Goal: Communication & Community: Answer question/provide support

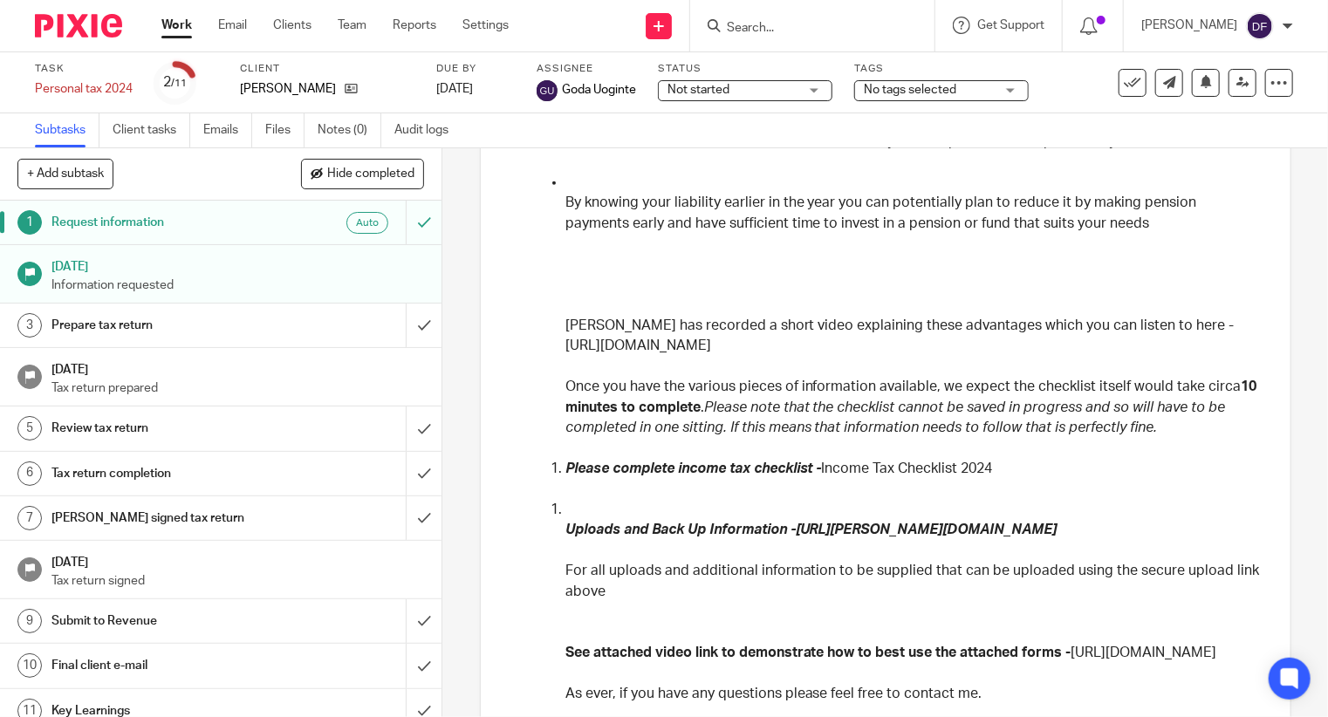
scroll to position [37, 0]
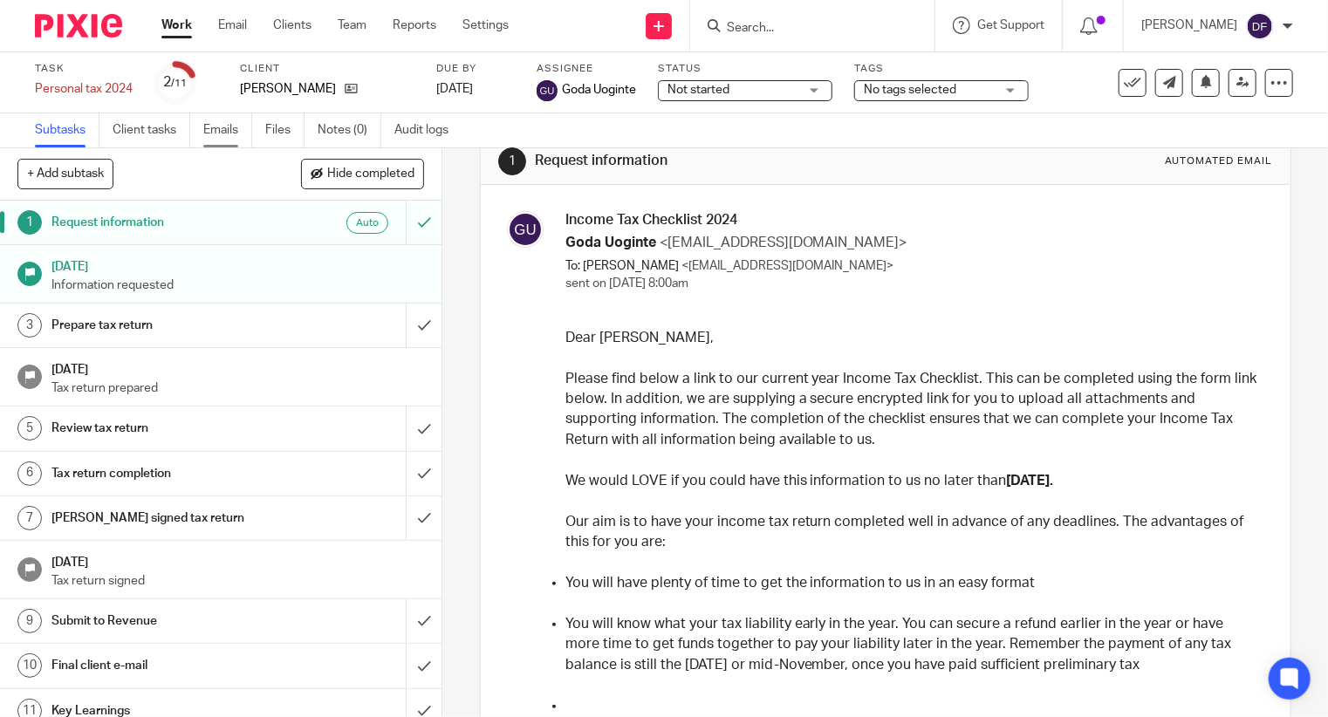
click at [223, 126] on link "Emails" at bounding box center [227, 130] width 49 height 34
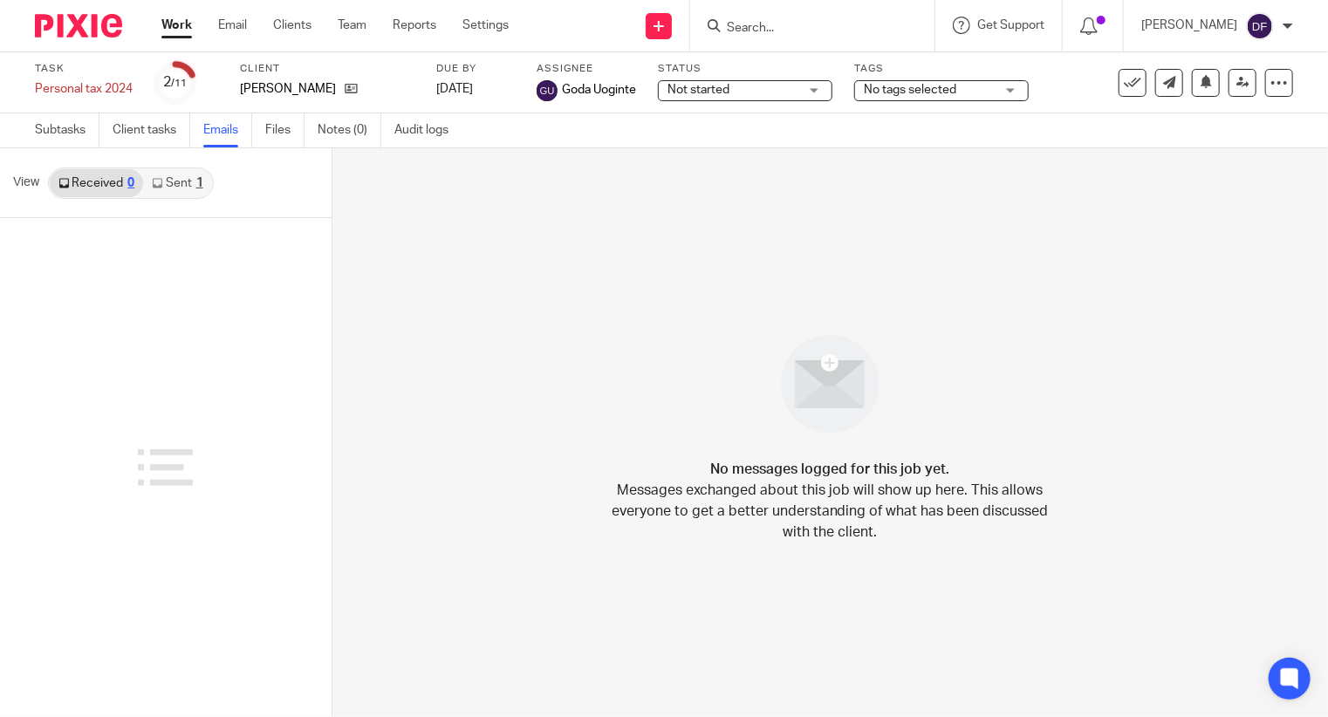
click at [177, 177] on link "Sent 1" at bounding box center [177, 183] width 68 height 28
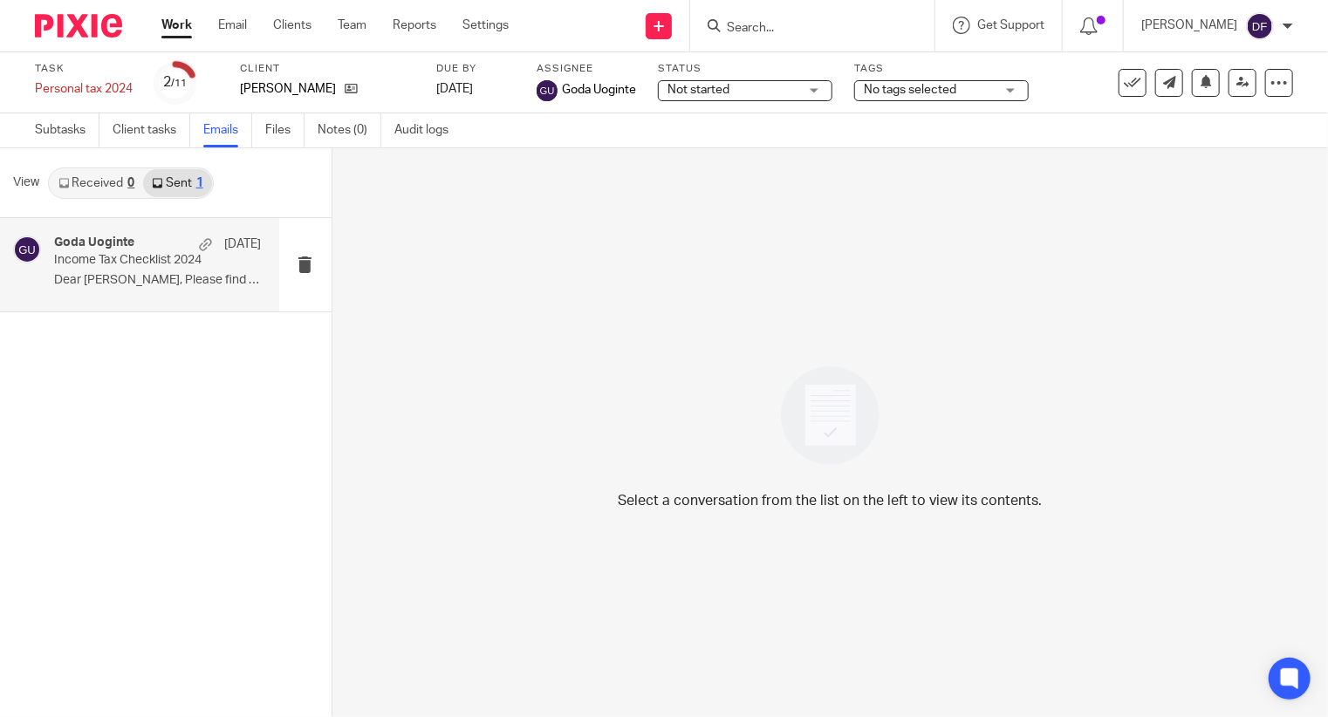
click at [169, 291] on div "Goda Uoginte [DATE] Income Tax Checklist 2024 Dear [PERSON_NAME], Please find b…" at bounding box center [158, 265] width 208 height 58
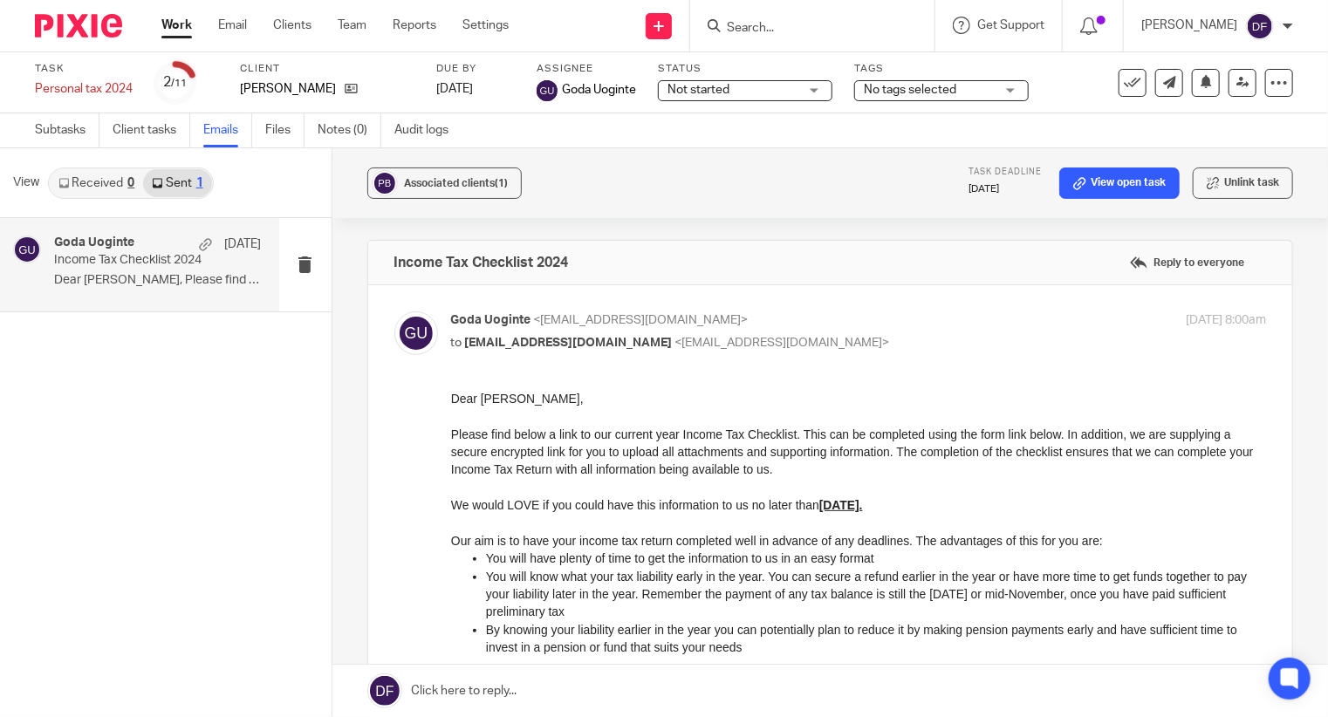
scroll to position [611, 0]
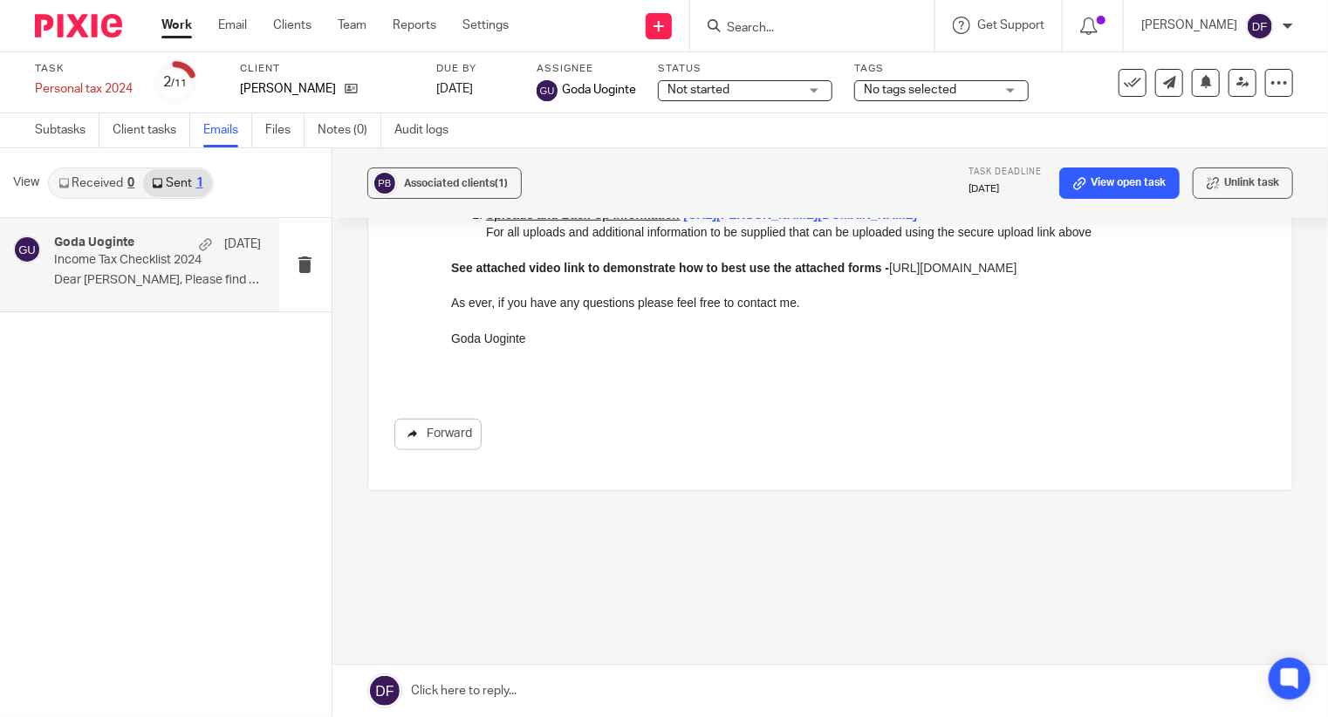
click at [398, 430] on link "Forward" at bounding box center [438, 434] width 87 height 31
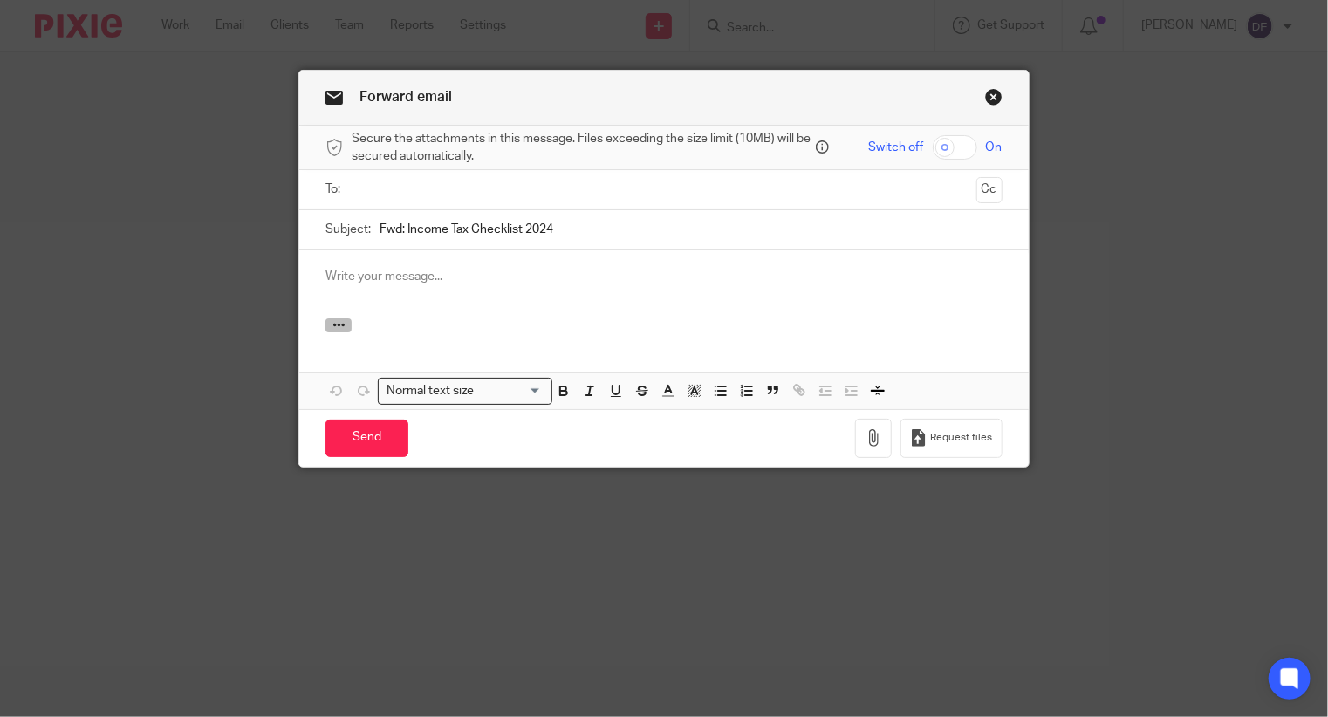
click at [333, 325] on icon "button" at bounding box center [339, 325] width 13 height 13
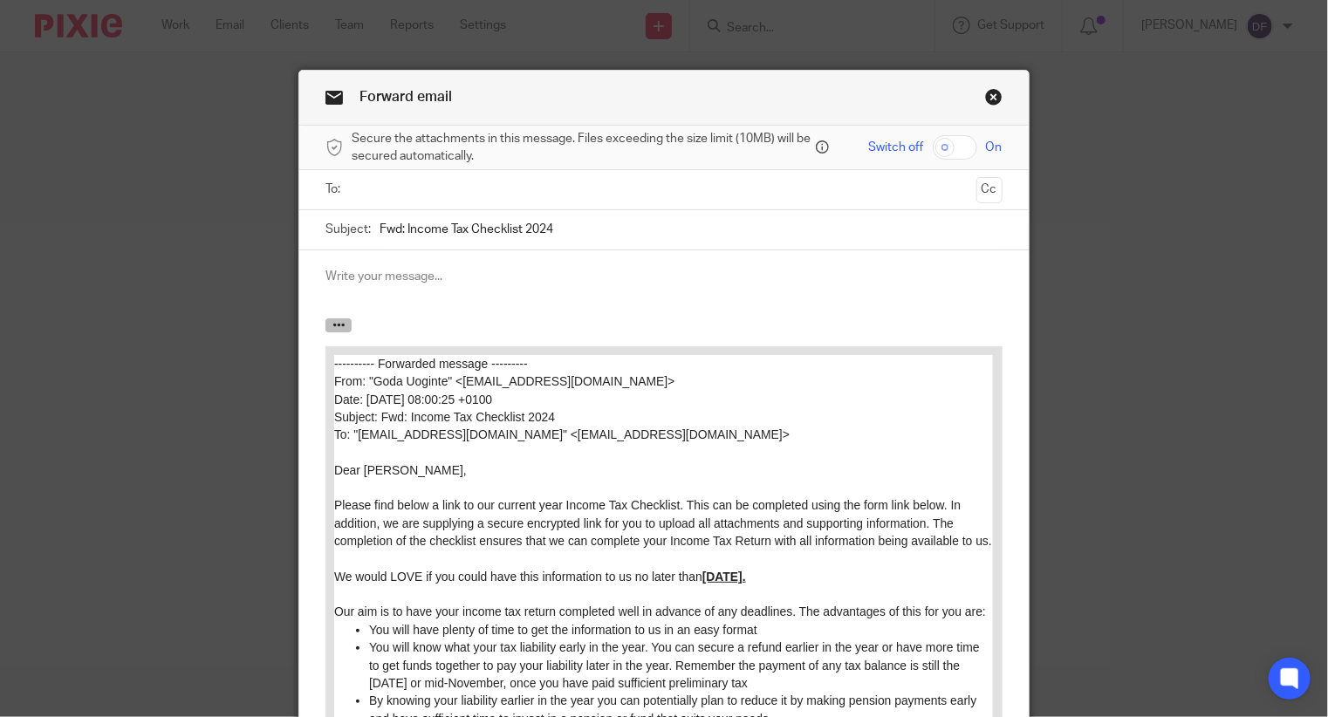
click at [340, 319] on button "button" at bounding box center [339, 326] width 26 height 14
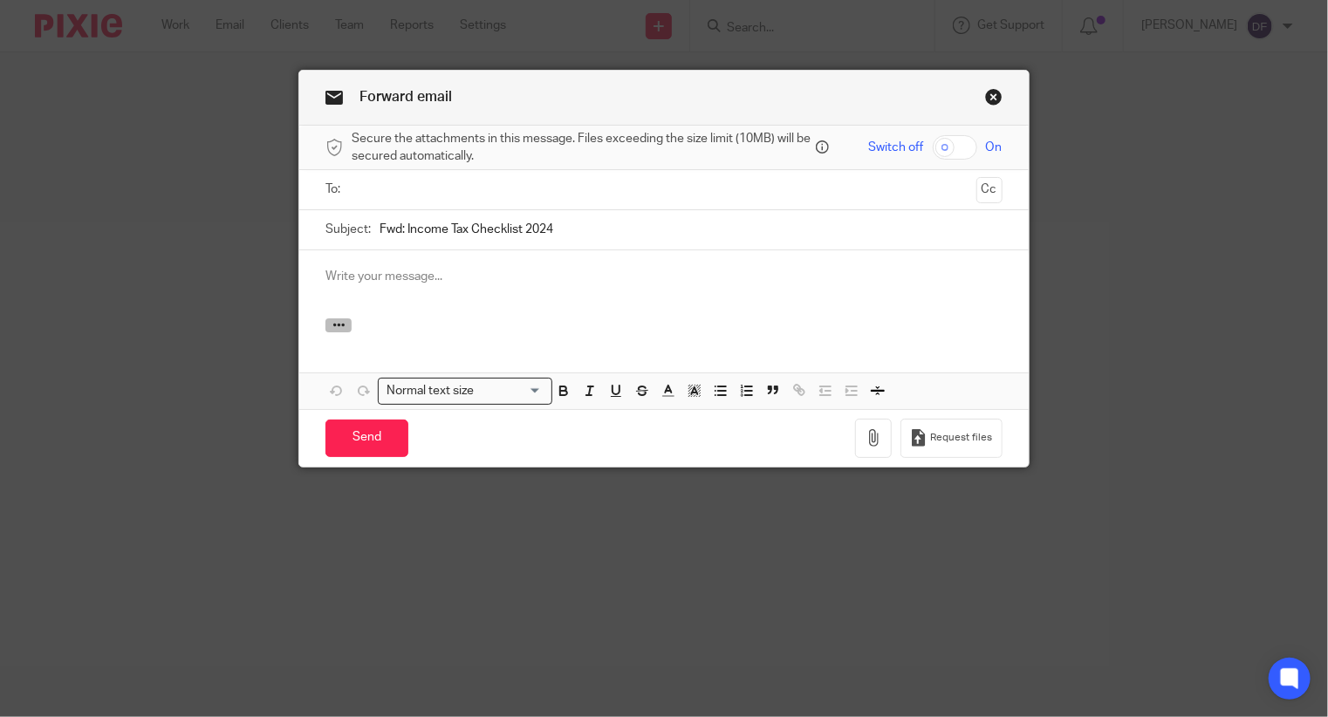
click at [340, 321] on button "button" at bounding box center [339, 326] width 26 height 14
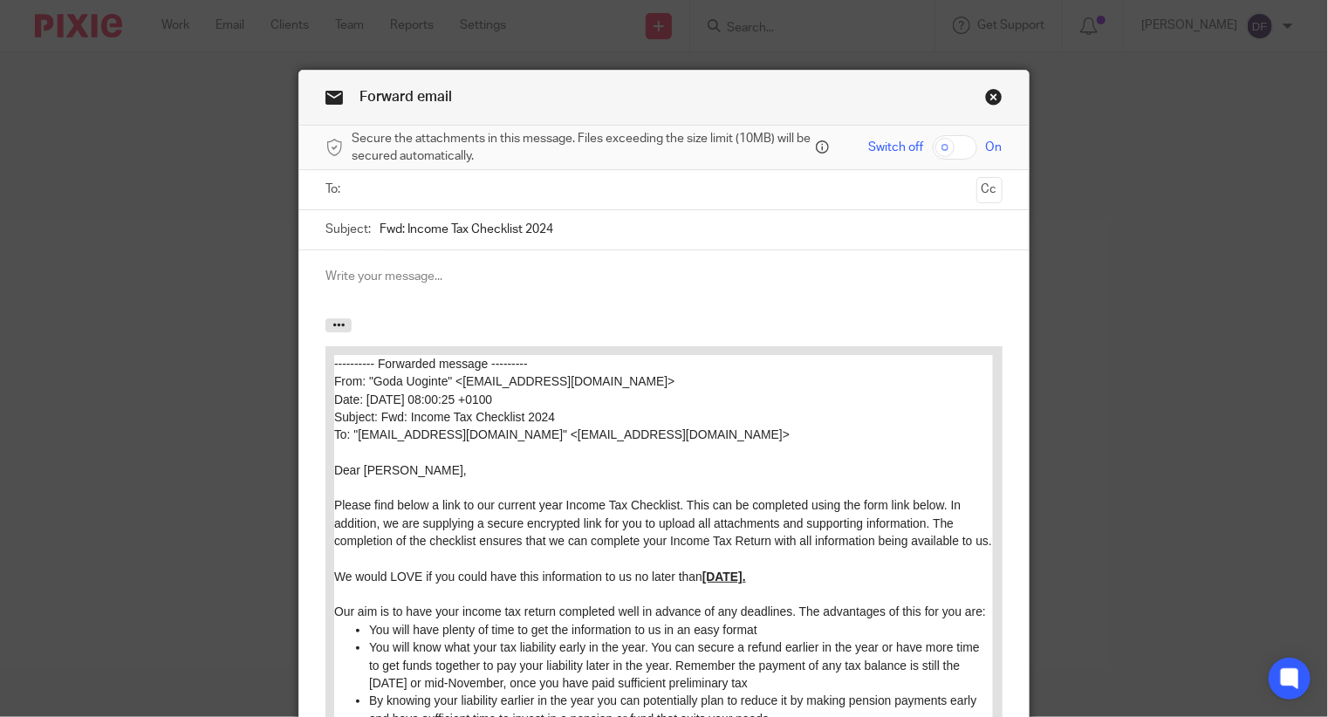
click at [400, 224] on input "Fwd: Income Tax Checklist 2024" at bounding box center [691, 229] width 622 height 39
type input "Income Tax Checklist 2024"
click at [389, 192] on input "text" at bounding box center [663, 190] width 611 height 20
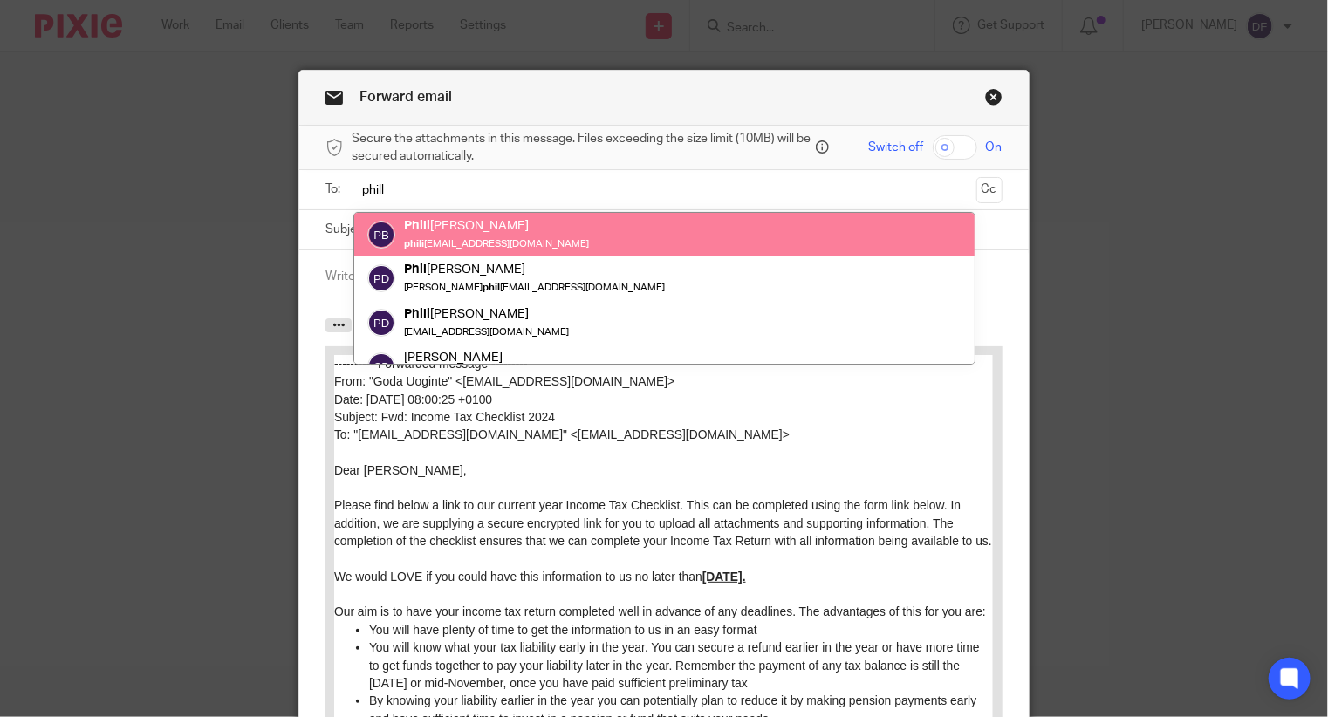
type input "phill"
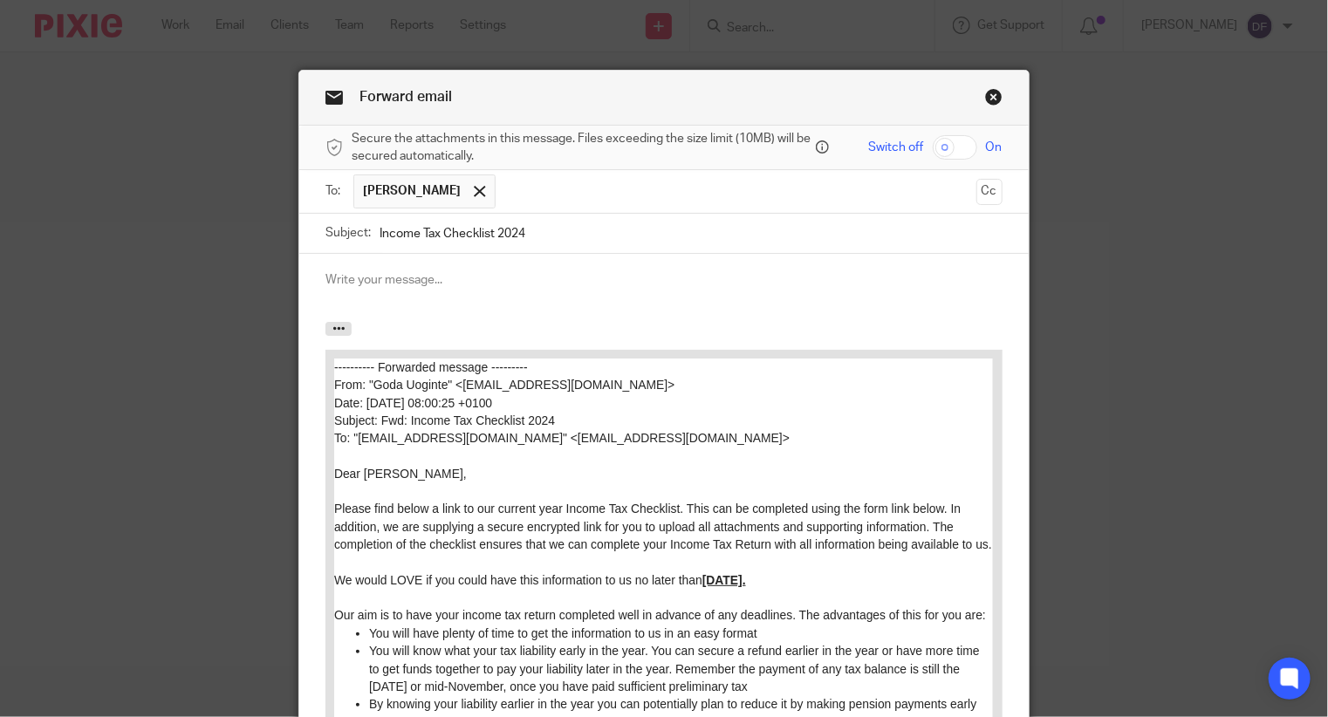
click at [333, 326] on icon "button" at bounding box center [339, 328] width 13 height 13
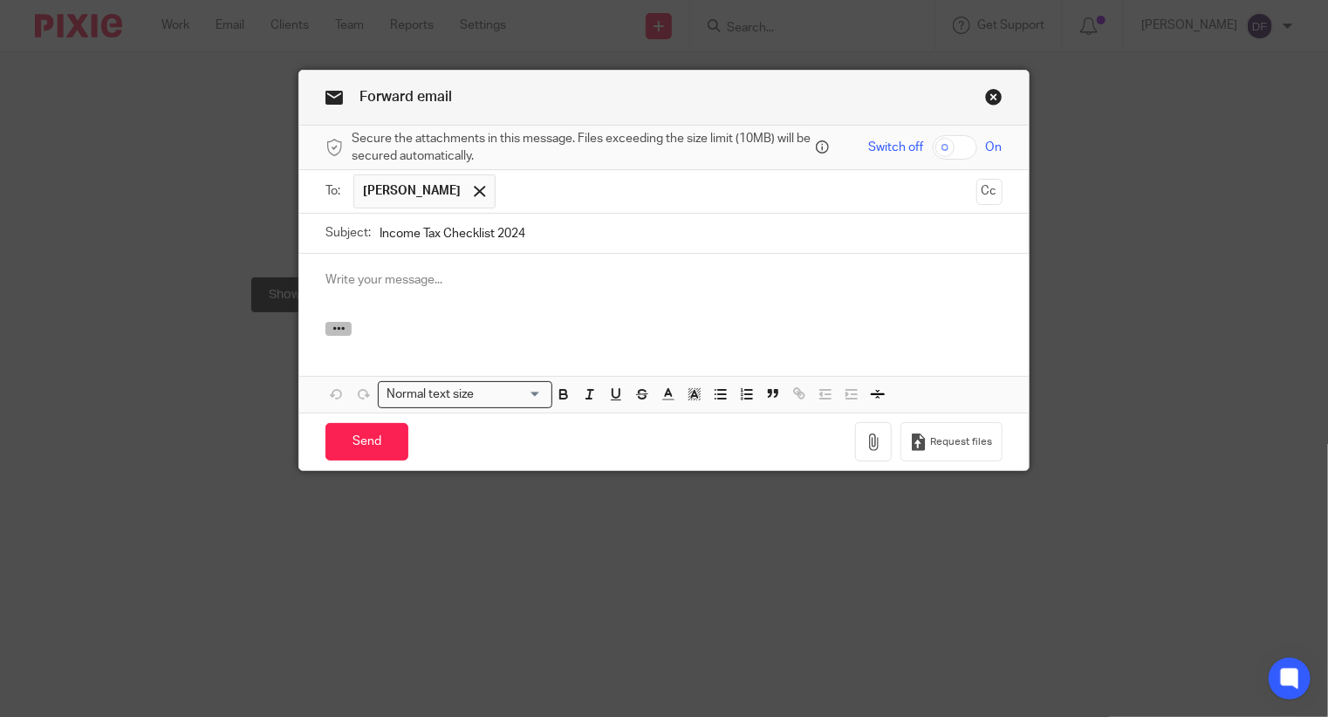
click at [333, 329] on icon "button" at bounding box center [339, 328] width 13 height 13
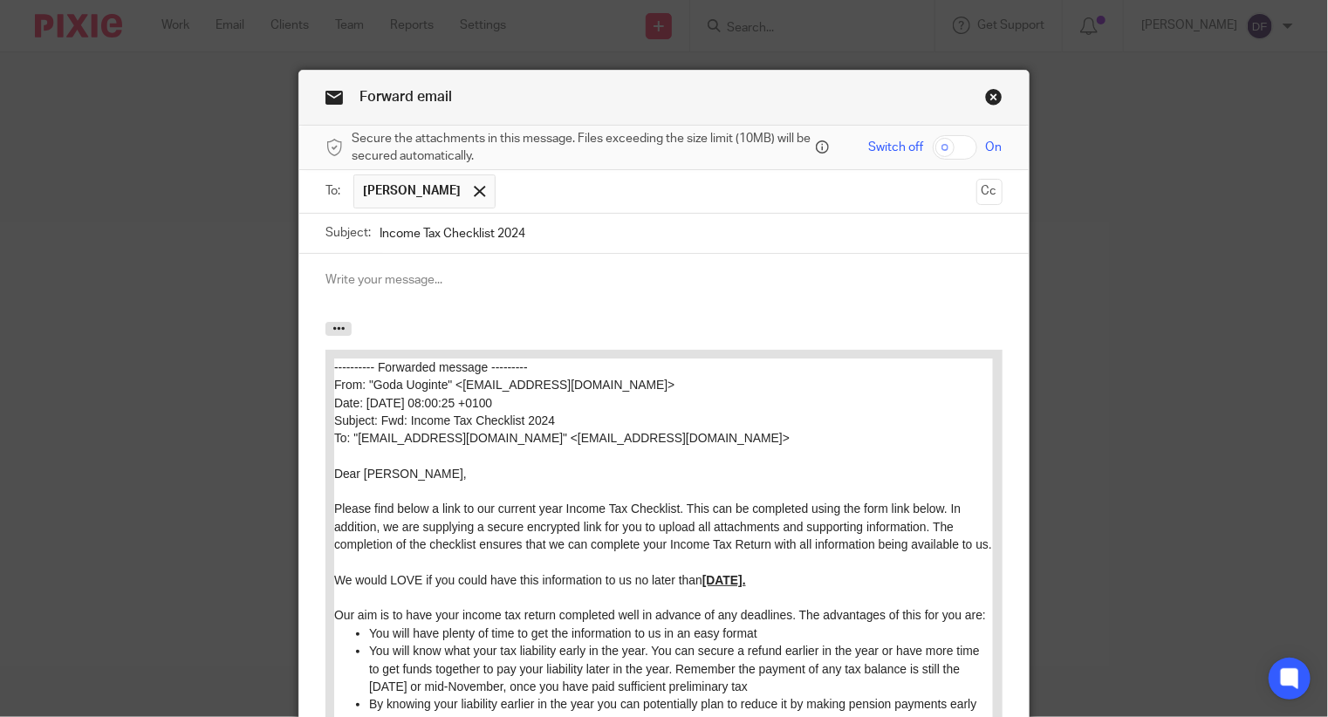
click at [338, 258] on div at bounding box center [663, 288] width 729 height 68
click at [354, 271] on p at bounding box center [664, 279] width 676 height 17
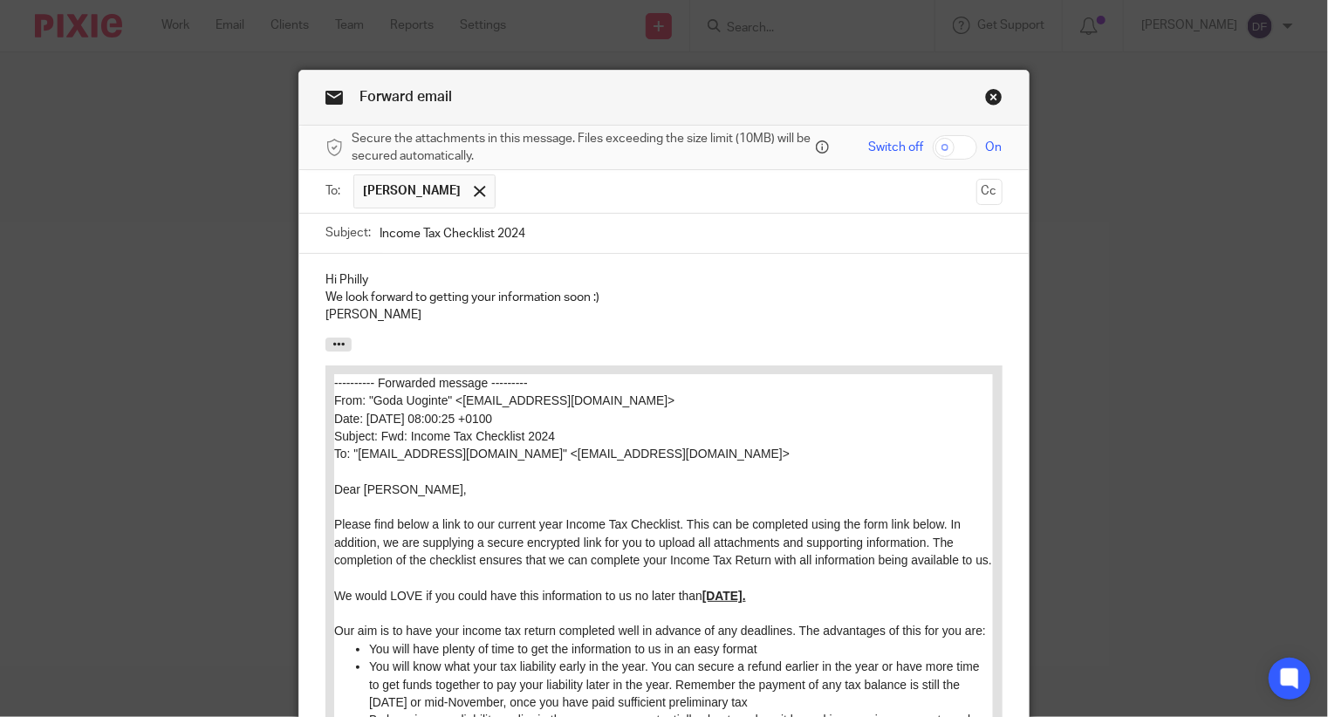
scroll to position [591, 0]
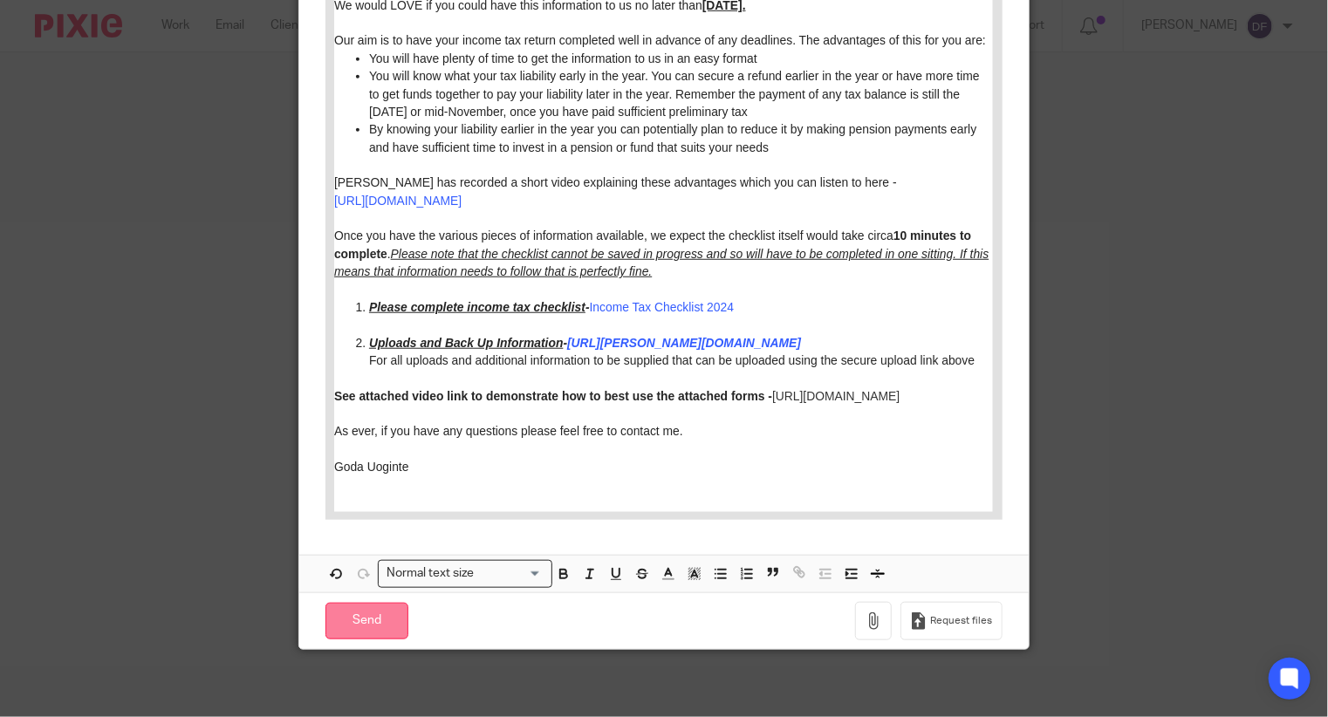
click at [393, 619] on input "Send" at bounding box center [367, 622] width 83 height 38
